Goal: Information Seeking & Learning: Learn about a topic

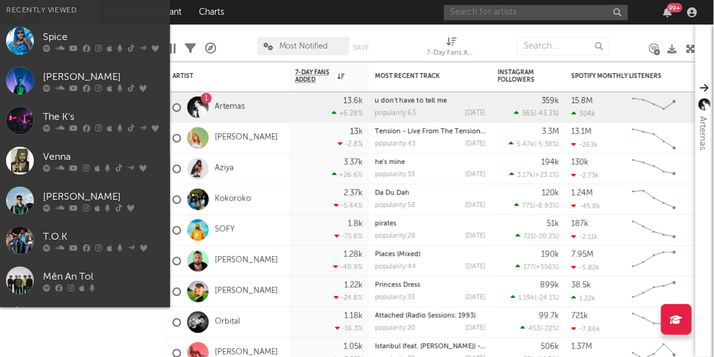
click at [568, 12] on input "text" at bounding box center [536, 12] width 184 height 15
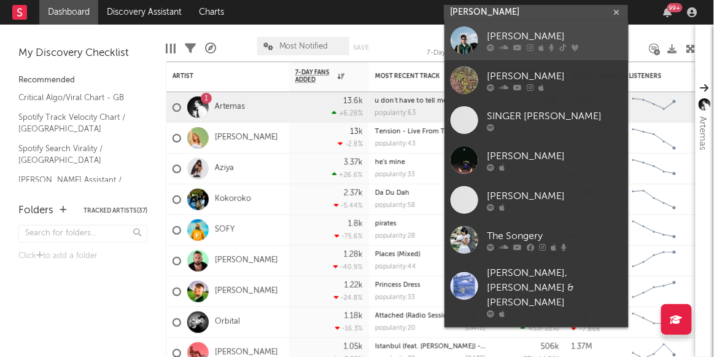
type input "[PERSON_NAME]"
click at [548, 29] on div "[PERSON_NAME]" at bounding box center [555, 36] width 135 height 15
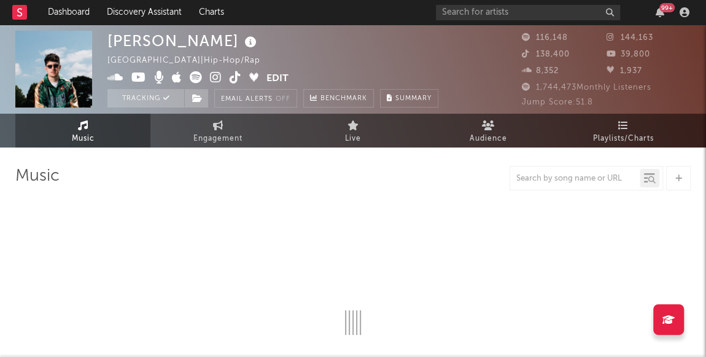
select select "6m"
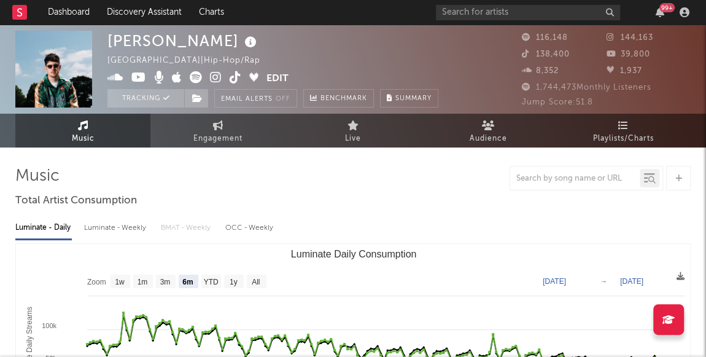
drag, startPoint x: 705, startPoint y: 8, endPoint x: 238, endPoint y: 187, distance: 499.5
click at [238, 187] on div at bounding box center [353, 178] width 676 height 25
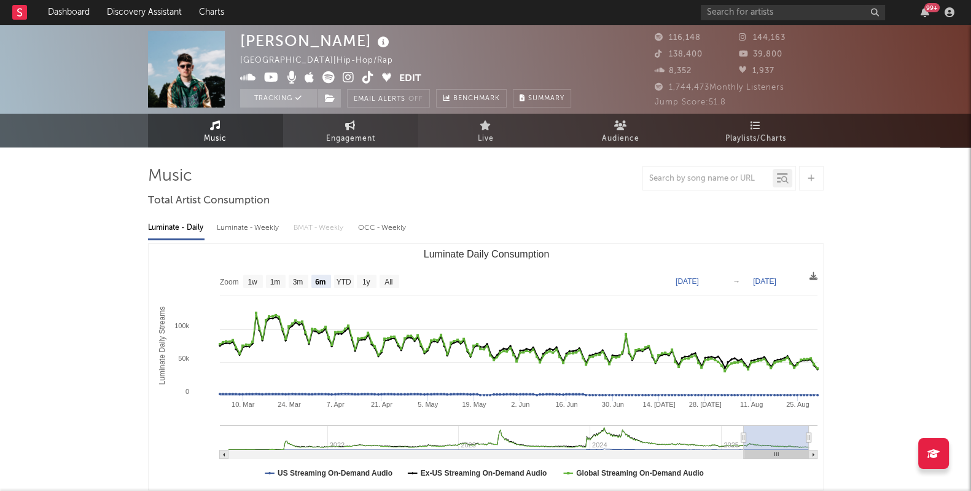
click at [314, 123] on link "Engagement" at bounding box center [350, 131] width 135 height 34
select select "1w"
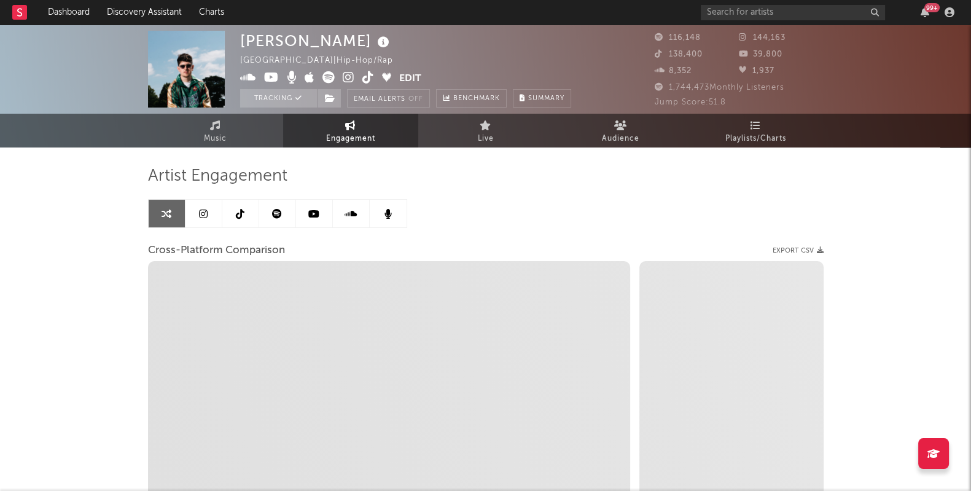
select select "1m"
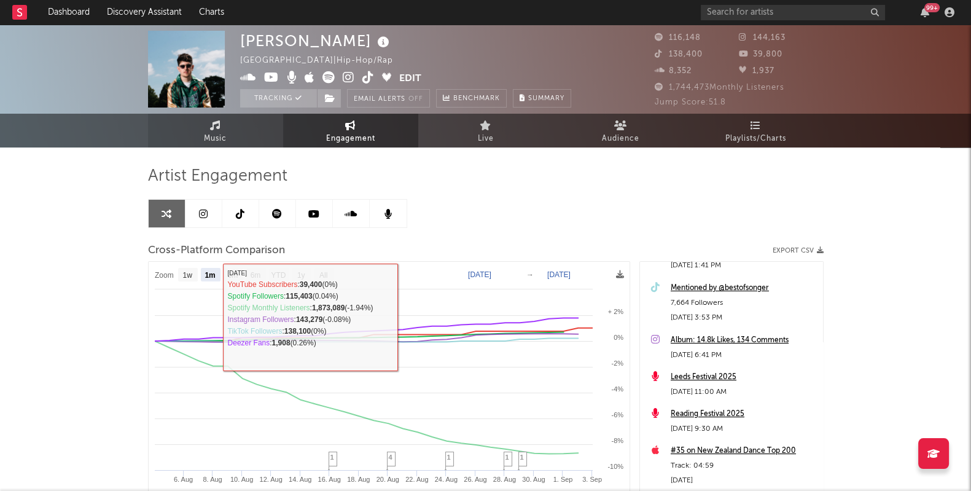
click at [210, 123] on icon at bounding box center [215, 125] width 10 height 10
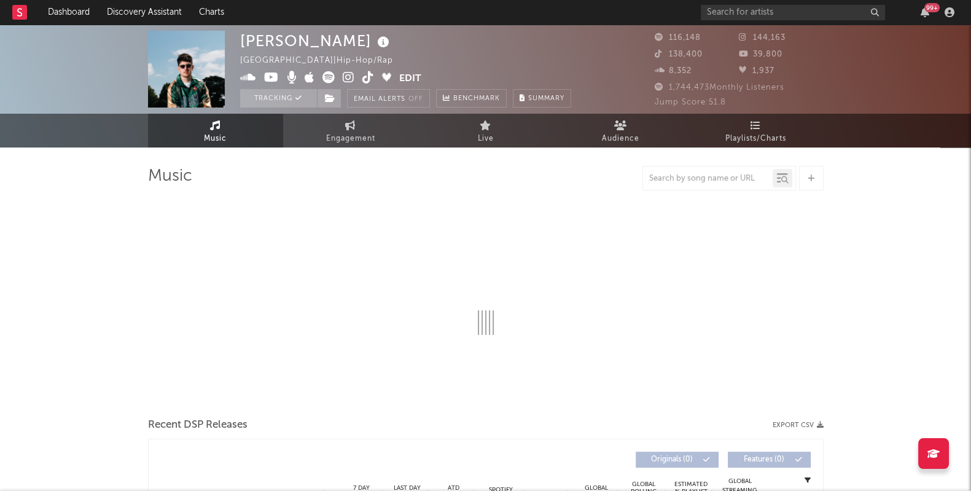
select select "6m"
